Goal: Information Seeking & Learning: Find specific fact

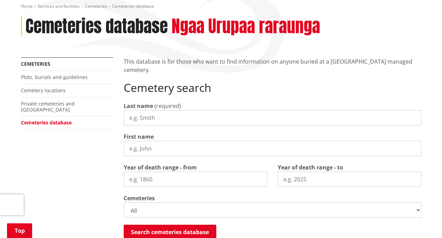
scroll to position [132, 0]
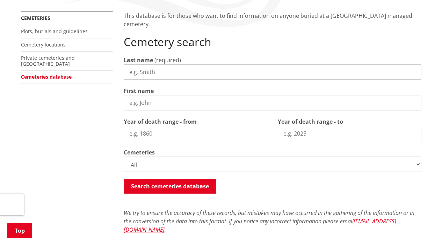
drag, startPoint x: 0, startPoint y: 0, endPoint x: 444, endPoint y: 75, distance: 450.8
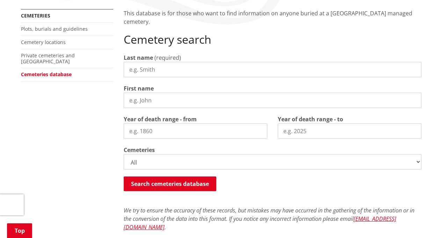
click at [156, 68] on input "Last name" at bounding box center [272, 69] width 297 height 15
type input "[PERSON_NAME]"
click at [153, 100] on input "First name" at bounding box center [272, 100] width 297 height 15
type input "[PERSON_NAME]"
click at [177, 134] on input "Year of death range - from" at bounding box center [196, 130] width 144 height 15
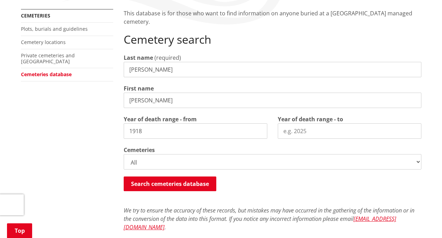
type input "1918"
click at [307, 133] on input "Year of death range - to" at bounding box center [350, 130] width 144 height 15
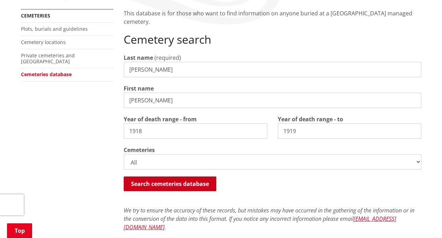
type input "1919"
click at [180, 183] on button "Search cemeteries database" at bounding box center [170, 183] width 93 height 15
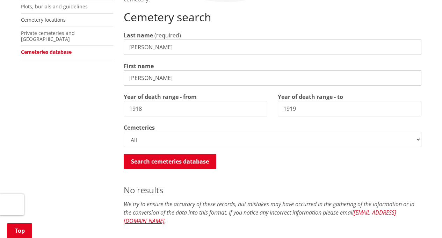
scroll to position [152, 0]
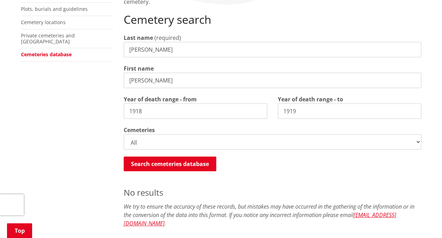
click at [148, 79] on input "[PERSON_NAME]" at bounding box center [272, 80] width 297 height 15
type input "e"
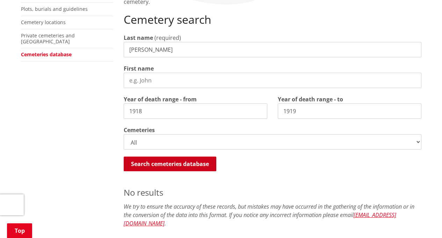
click at [139, 162] on button "Search cemeteries database" at bounding box center [170, 163] width 93 height 15
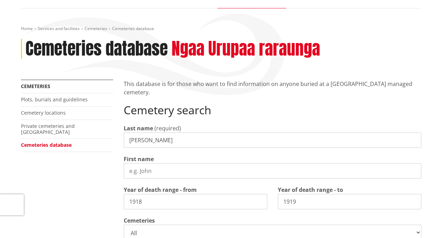
scroll to position [0, 0]
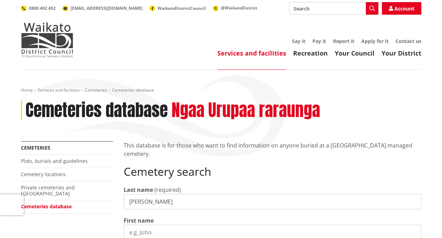
click at [147, 202] on input "[PERSON_NAME]" at bounding box center [272, 201] width 297 height 15
type input "w"
